Goal: Information Seeking & Learning: Learn about a topic

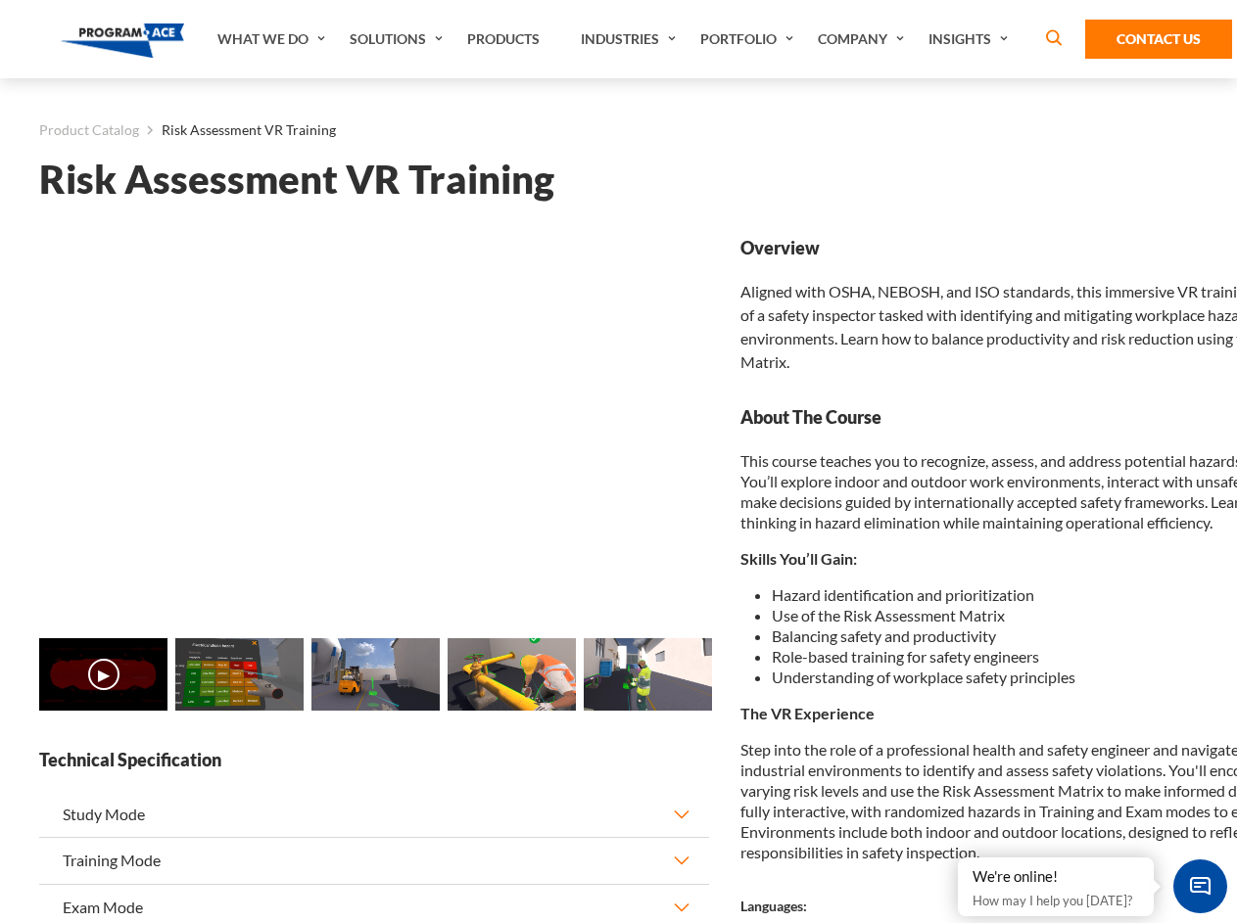
click at [399, 39] on link "Solutions" at bounding box center [399, 39] width 118 height 78
click at [0, 0] on div "AI & Computer Vision Solutions Computer Vision Quality Control AI tools for fas…" at bounding box center [0, 0] width 0 height 0
click at [0, 0] on div "AI & Computer Vision Solutions Virtual Training Solutions Virtual Tour Solution…" at bounding box center [0, 0] width 0 height 0
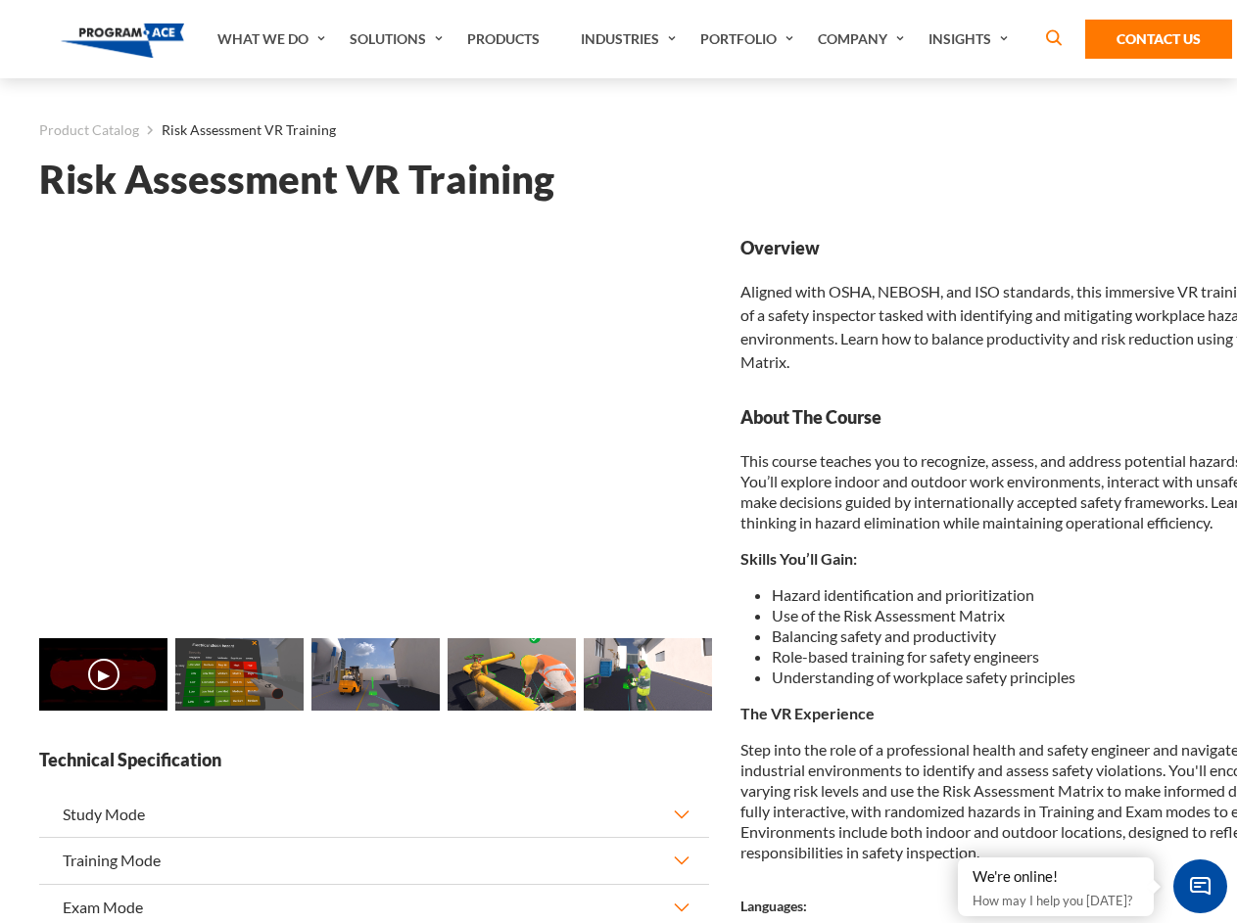
click at [0, 0] on div "AI & Computer Vision Solutions Virtual Training Solutions Virtual Tour Solution…" at bounding box center [0, 0] width 0 height 0
click at [0, 0] on div "AI & Computer Vision Solutions Computer Vision Quality Control AI tools for fas…" at bounding box center [0, 0] width 0 height 0
